Goal: Register for event/course

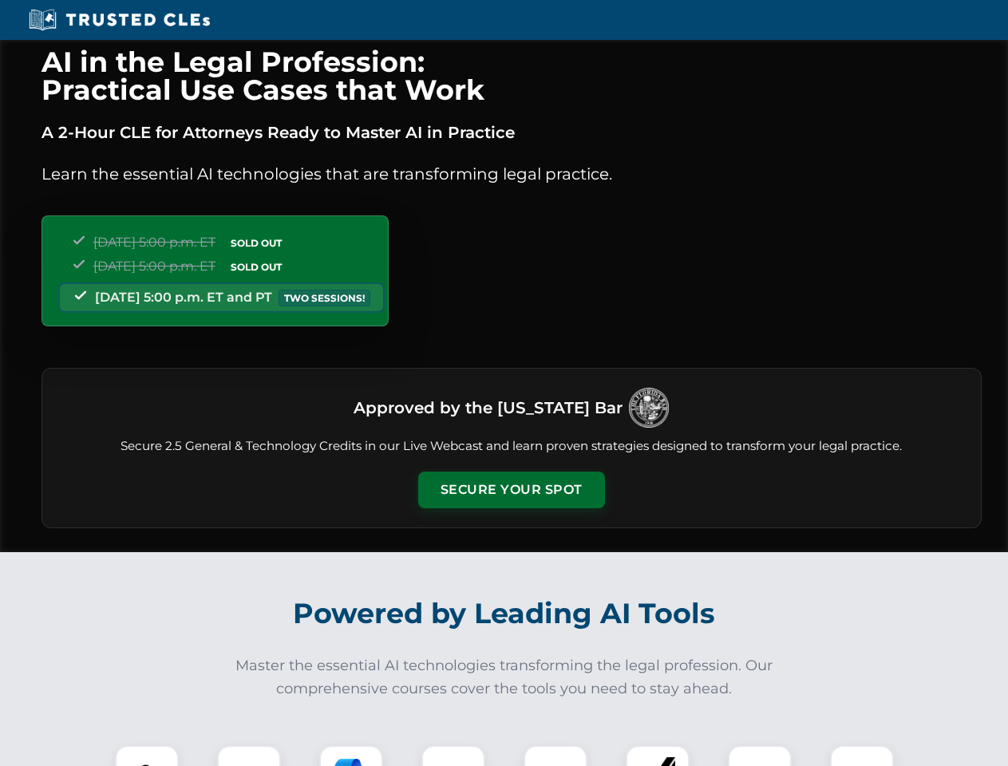
click at [511, 490] on button "Secure Your Spot" at bounding box center [511, 490] width 187 height 37
click at [147, 756] on img at bounding box center [147, 777] width 46 height 46
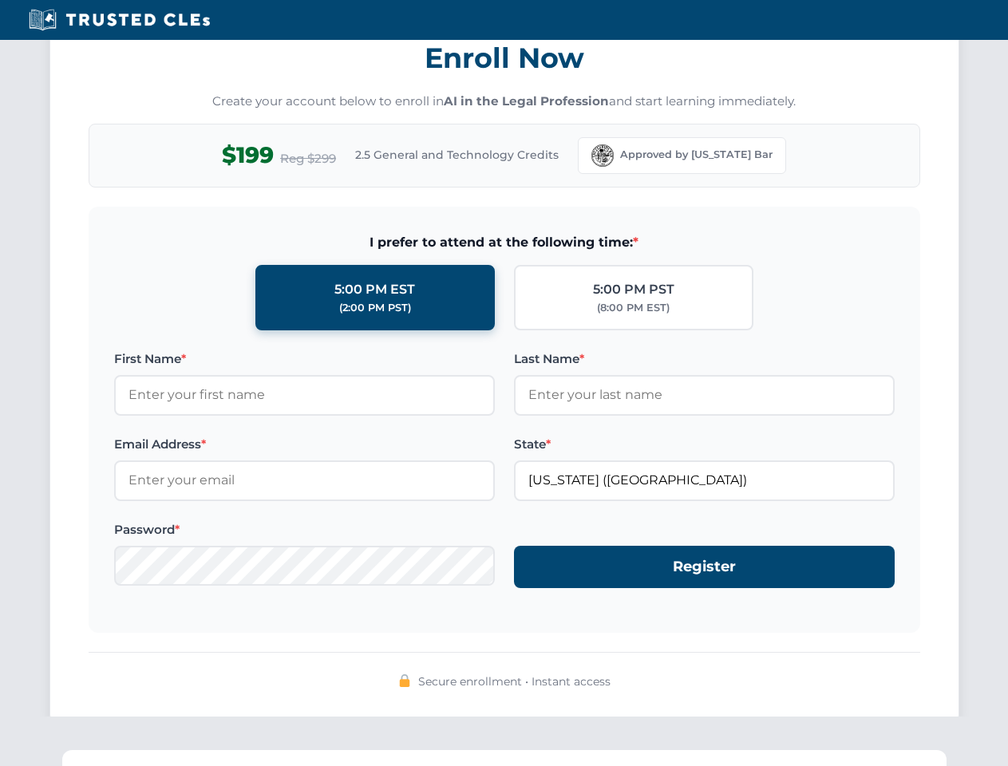
scroll to position [1567, 0]
